Goal: Task Accomplishment & Management: Manage account settings

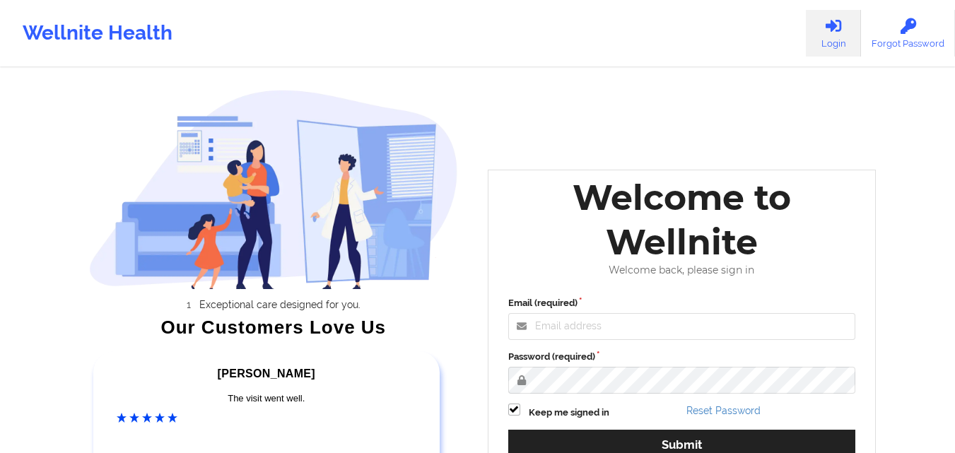
click at [829, 29] on icon at bounding box center [833, 26] width 18 height 16
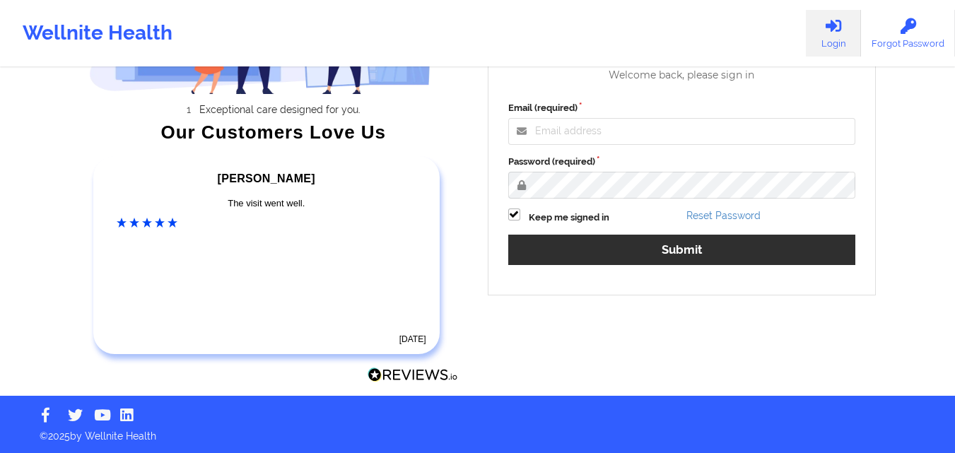
scroll to position [54, 0]
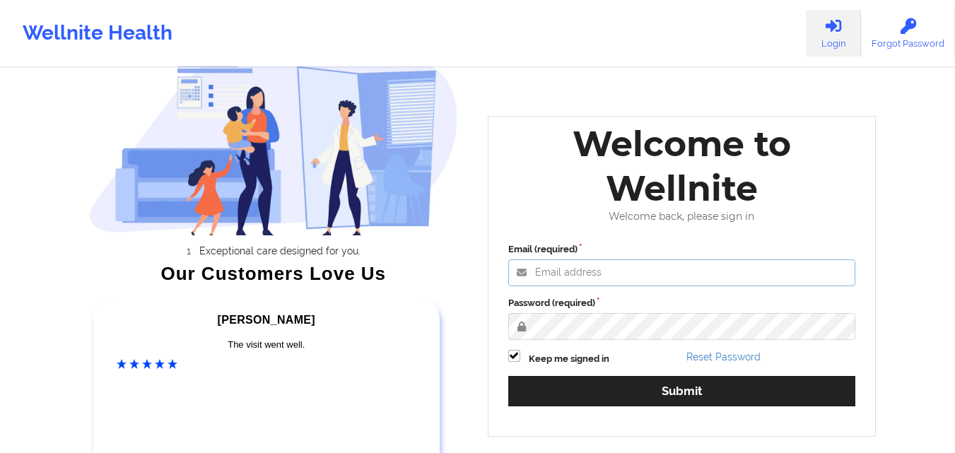
click at [675, 268] on input "Email (required)" at bounding box center [682, 272] width 348 height 27
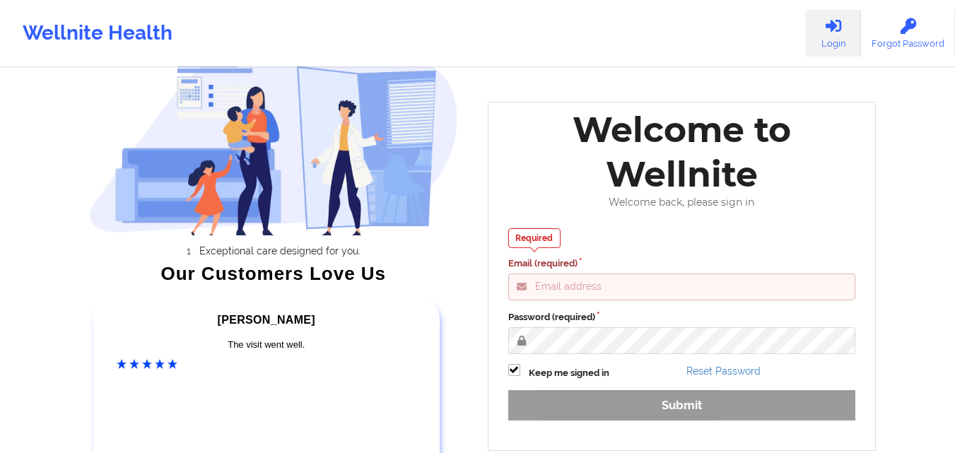
type input "[EMAIL_ADDRESS][DOMAIN_NAME]"
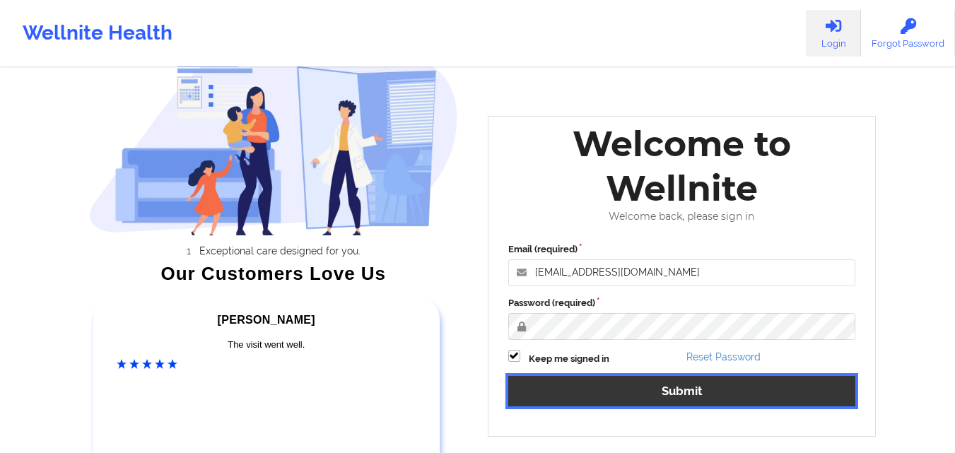
click at [690, 397] on button "Submit" at bounding box center [682, 391] width 348 height 30
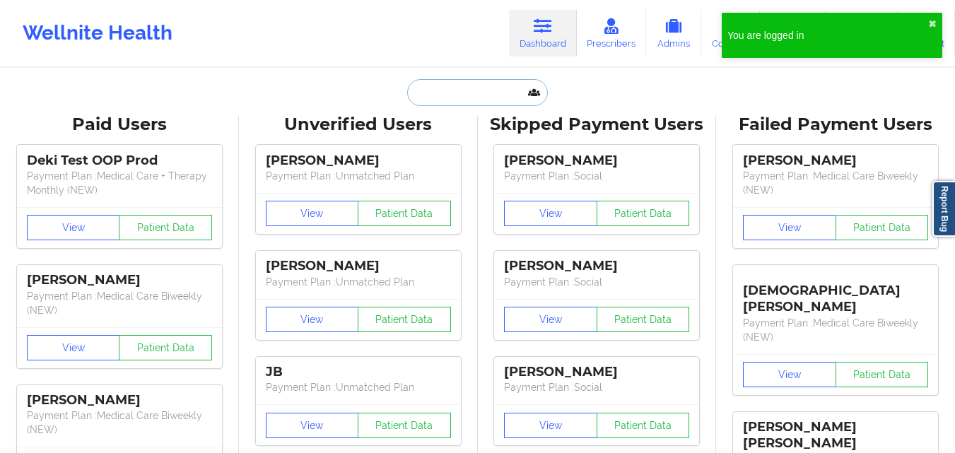
click at [445, 100] on input "text" at bounding box center [477, 92] width 140 height 27
click at [934, 23] on button "✖︎" at bounding box center [932, 23] width 8 height 11
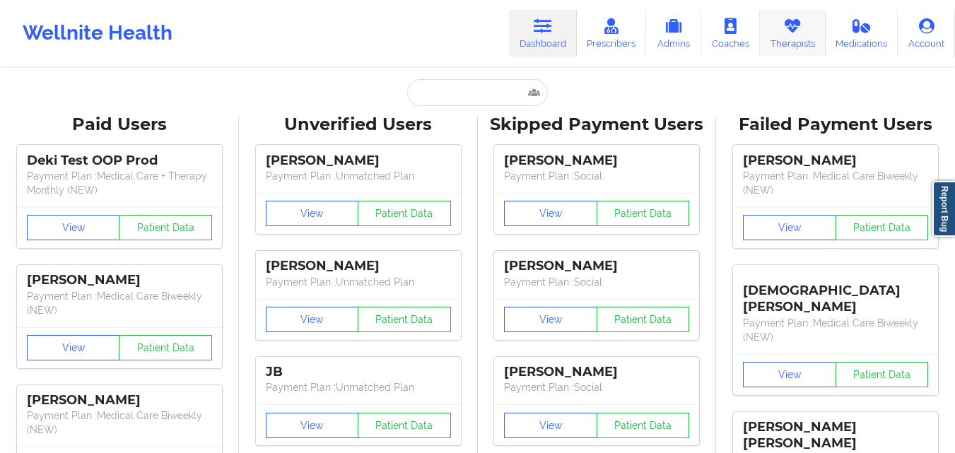
click at [789, 37] on link "Therapists" at bounding box center [793, 33] width 66 height 47
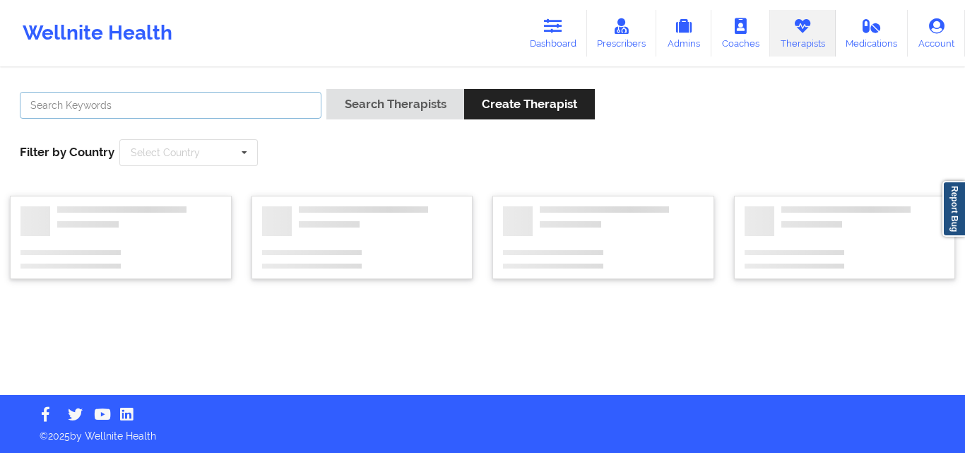
click at [221, 112] on input "text" at bounding box center [171, 105] width 302 height 27
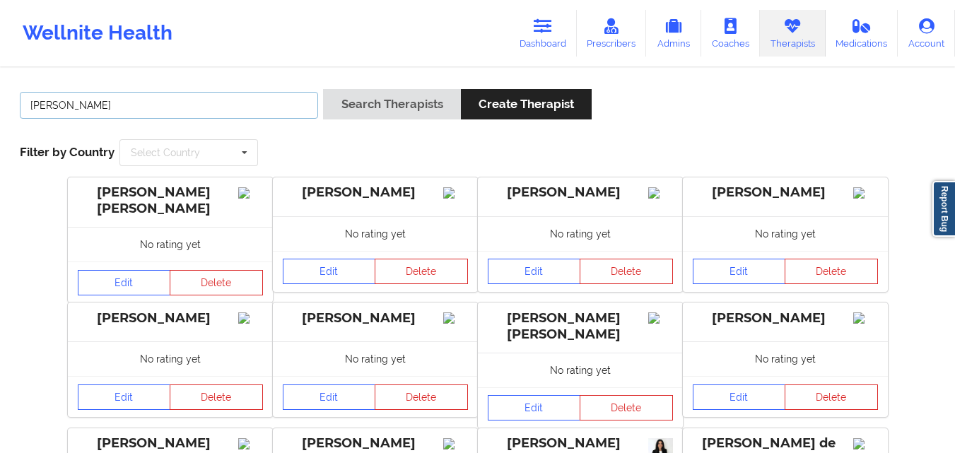
type input "[PERSON_NAME]"
click at [323, 89] on button "Search Therapists" at bounding box center [391, 104] width 137 height 30
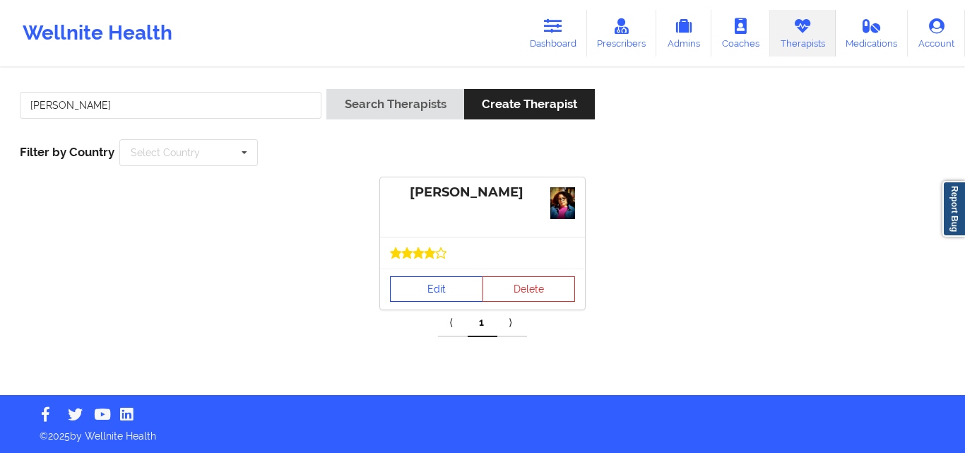
click at [442, 283] on link "Edit" at bounding box center [436, 288] width 93 height 25
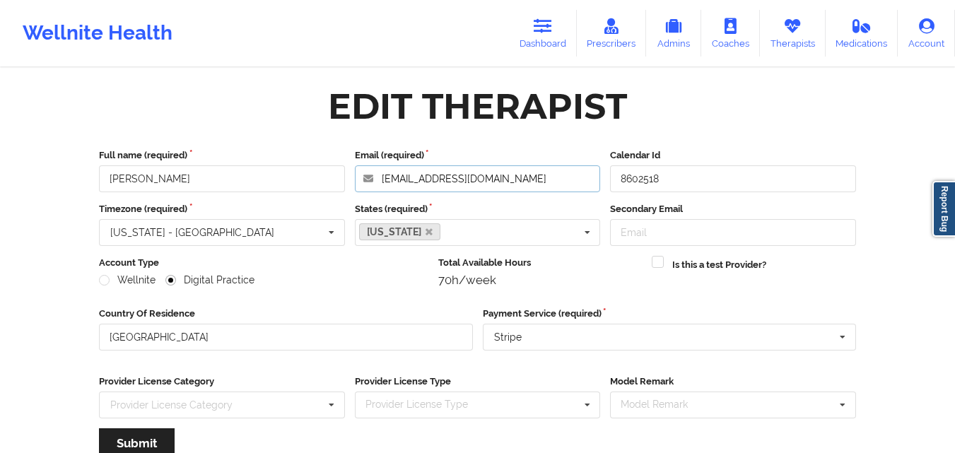
drag, startPoint x: 552, startPoint y: 181, endPoint x: 350, endPoint y: 179, distance: 202.2
click at [350, 179] on div "Email (required) [EMAIL_ADDRESS][DOMAIN_NAME]" at bounding box center [478, 170] width 256 height 44
